Goal: Check status: Check status

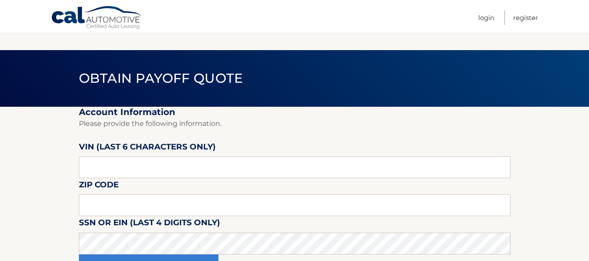
scroll to position [44, 0]
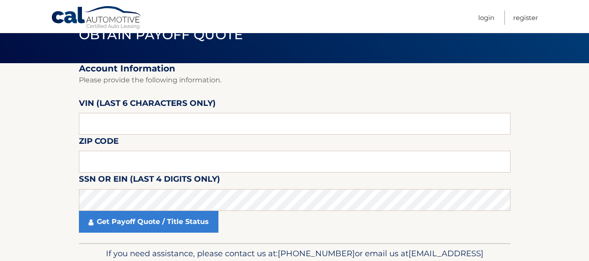
click at [156, 112] on label "VIN (last 6 characters only)" at bounding box center [147, 105] width 137 height 16
click at [154, 126] on input "text" at bounding box center [295, 124] width 432 height 22
drag, startPoint x: 154, startPoint y: 126, endPoint x: 116, endPoint y: 122, distance: 39.0
click at [116, 122] on input "05987*" at bounding box center [295, 124] width 432 height 22
type input "059872"
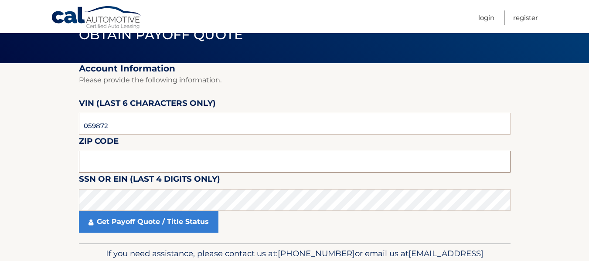
click at [112, 160] on input "text" at bounding box center [295, 162] width 432 height 22
type input "11710"
click at [217, 188] on label "SSN or EIN (last 4 digits only)" at bounding box center [149, 181] width 141 height 16
click at [23, 157] on section "Account Information Please provide the following information. [PERSON_NAME] (la…" at bounding box center [294, 153] width 589 height 180
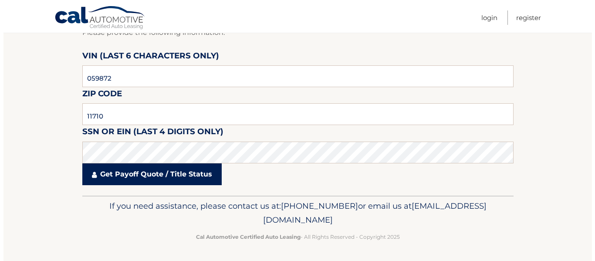
scroll to position [92, 0]
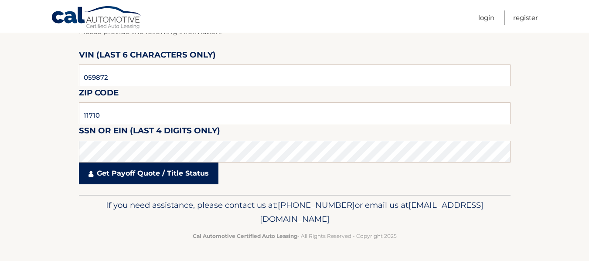
click at [180, 170] on link "Get Payoff Quote / Title Status" at bounding box center [148, 174] width 139 height 22
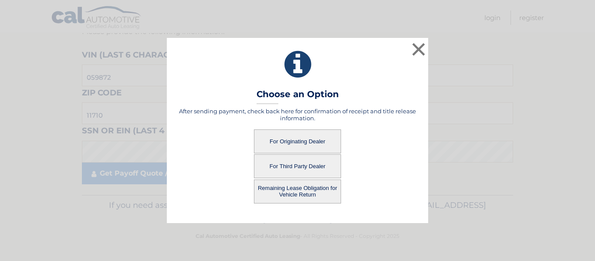
click at [318, 145] on button "For Originating Dealer" at bounding box center [297, 141] width 87 height 24
click at [285, 140] on button "For Originating Dealer" at bounding box center [297, 141] width 87 height 24
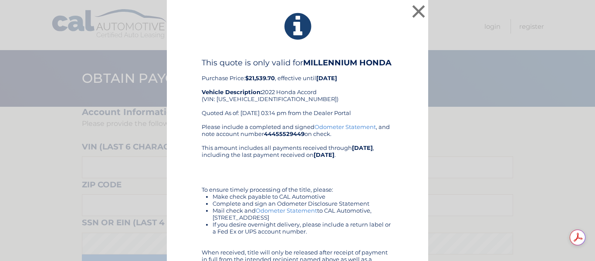
click at [481, 157] on div "× This quote is only valid for MILLENNIUM HONDA Purchase Price: $21,539.70 , ef…" at bounding box center [297, 158] width 588 height 316
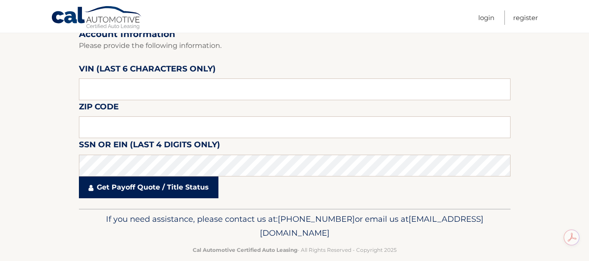
scroll to position [87, 0]
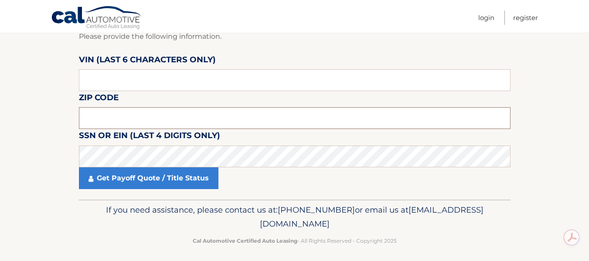
click at [117, 112] on input "text" at bounding box center [295, 118] width 432 height 22
